Goal: Contribute content

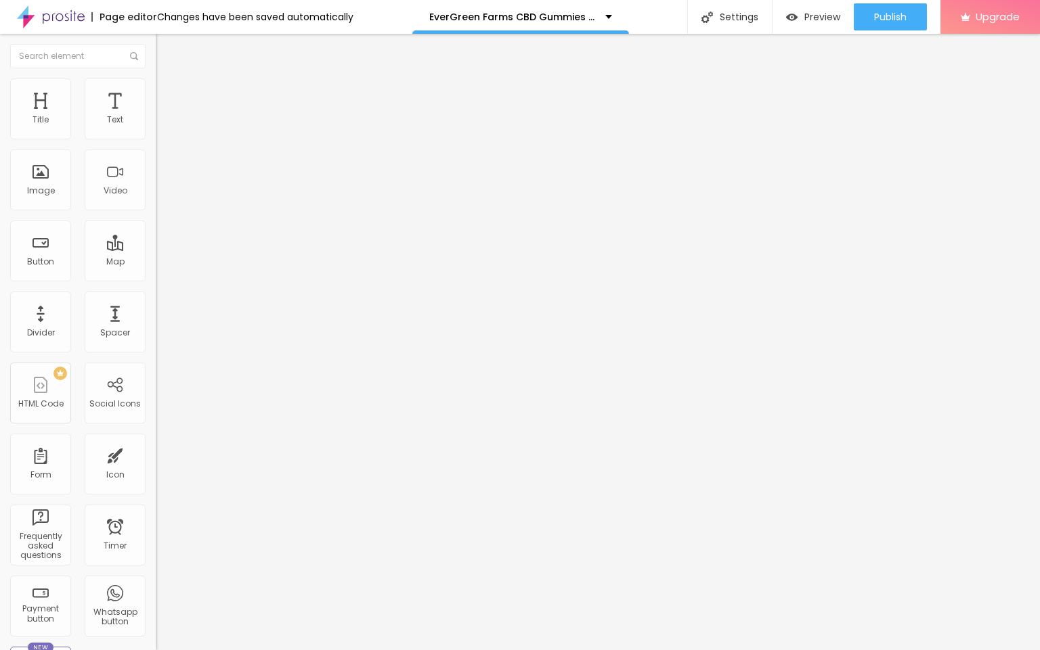
click at [156, 127] on input "entre em contato" at bounding box center [237, 121] width 162 height 14
paste input "👇❗❗𝐒𝐡𝐨𝐩𝐍𝐨𝐰❗❗👇"
type input "👇❗❗𝐒𝐡𝐨𝐩𝐍𝐨𝐰❗❗👇"
click at [156, 278] on input "https://" at bounding box center [237, 272] width 162 height 14
click at [156, 277] on input "https://" at bounding box center [237, 272] width 162 height 14
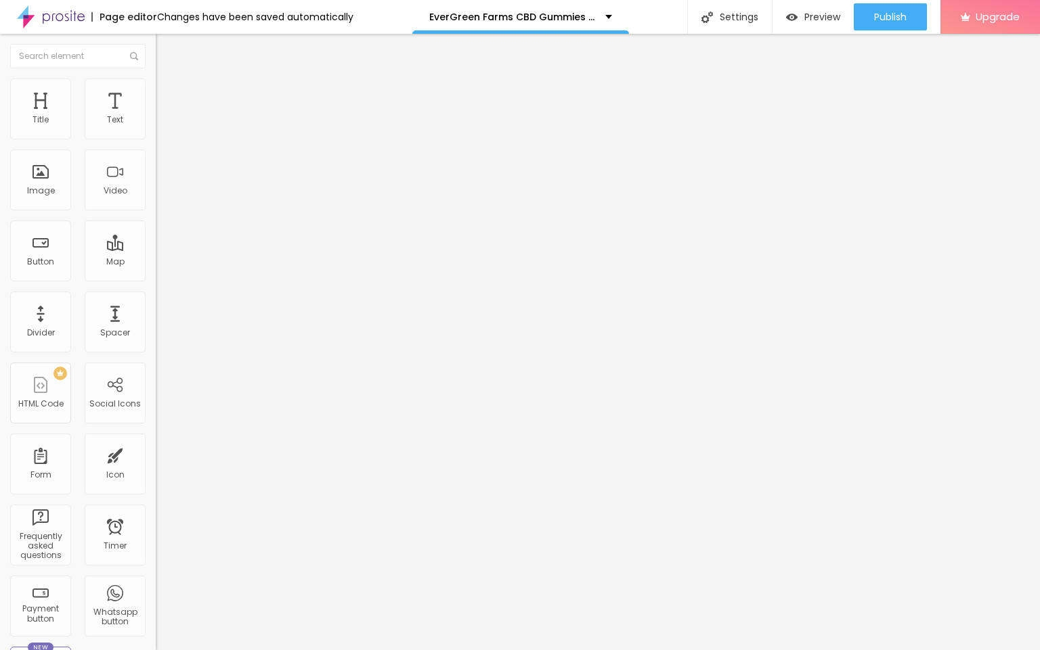
paste input "[DOMAIN_NAME][URL]"
type input "[URL][DOMAIN_NAME]"
click at [156, 116] on span "Change image" at bounding box center [192, 111] width 72 height 12
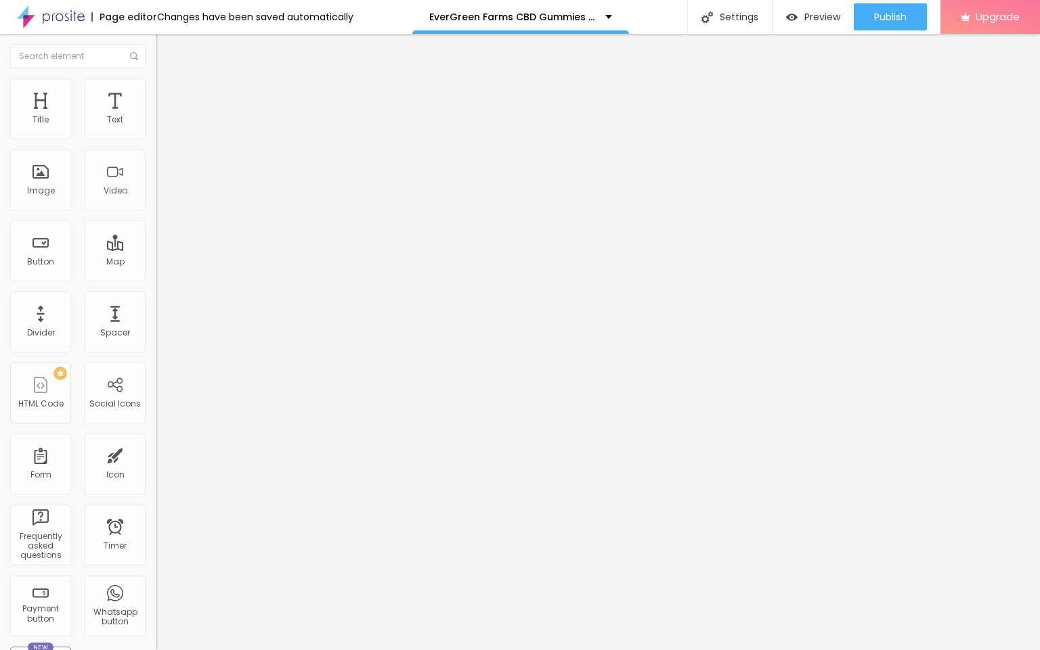
click at [156, 278] on input "https://" at bounding box center [237, 271] width 162 height 14
paste input "[DOMAIN_NAME][URL]"
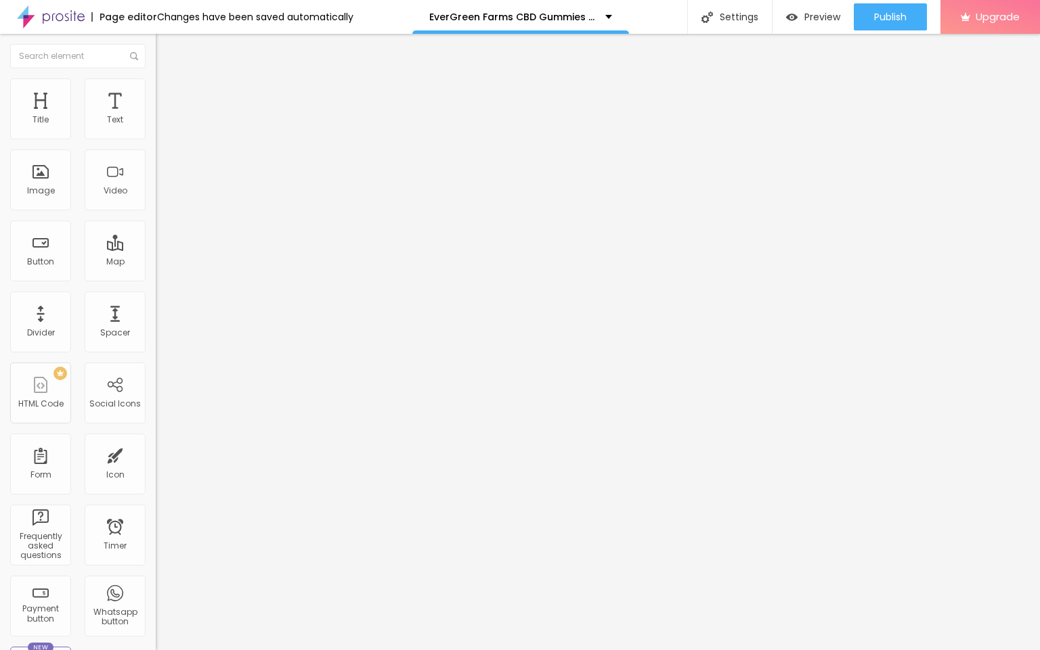
scroll to position [0, 139]
type input "[URL][DOMAIN_NAME]"
click at [883, 12] on span "Publish" at bounding box center [890, 17] width 32 height 11
click at [59, 19] on img at bounding box center [51, 17] width 68 height 34
